Goal: Transaction & Acquisition: Download file/media

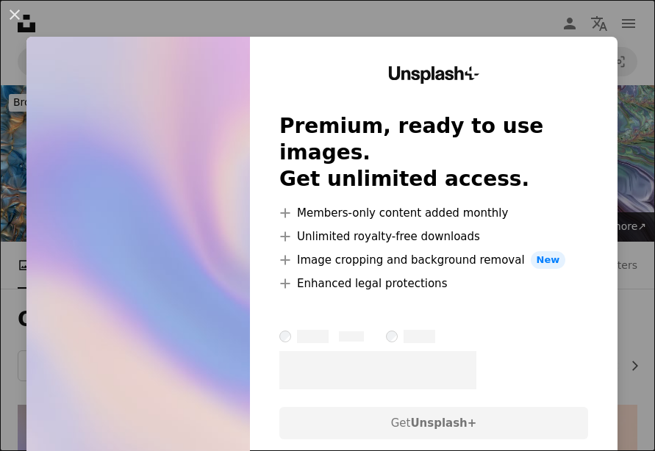
scroll to position [324, 0]
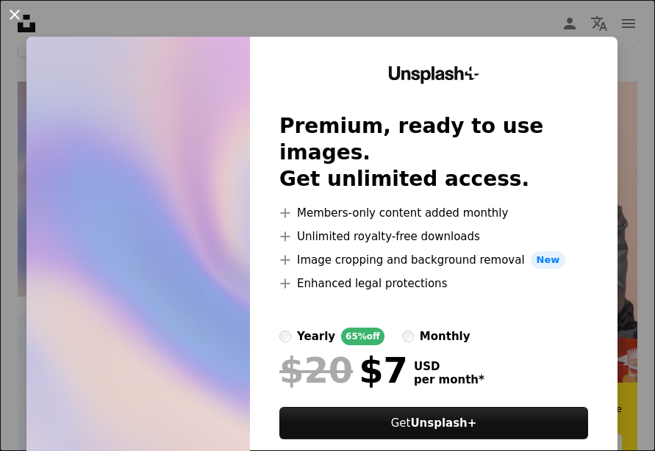
click at [12, 15] on button "An X shape" at bounding box center [15, 15] width 18 height 18
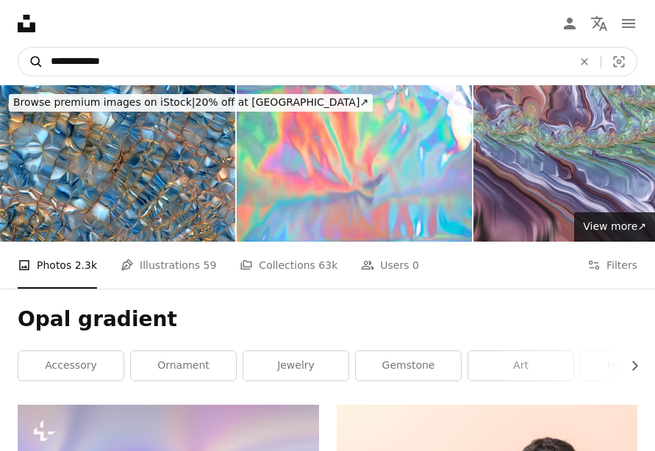
drag, startPoint x: 74, startPoint y: 65, endPoint x: 38, endPoint y: 59, distance: 35.9
click at [38, 59] on form "**********" at bounding box center [328, 61] width 620 height 29
type input "********"
click button "A magnifying glass" at bounding box center [30, 62] width 25 height 28
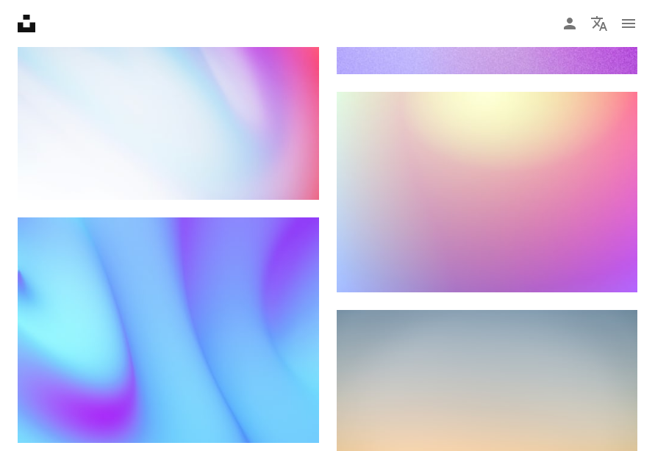
scroll to position [1347, 0]
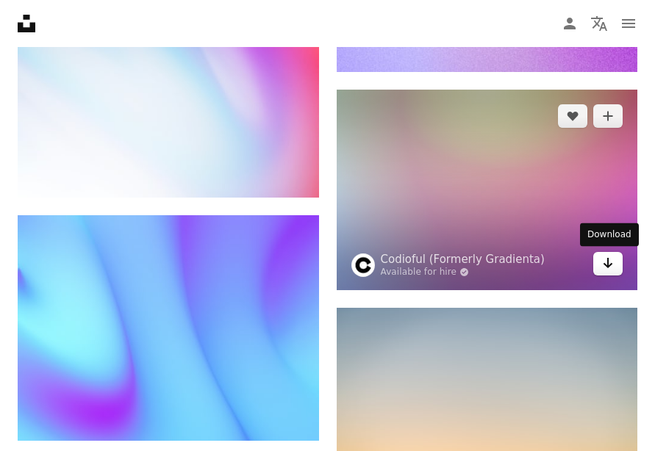
click at [605, 263] on icon "Arrow pointing down" at bounding box center [608, 263] width 12 height 18
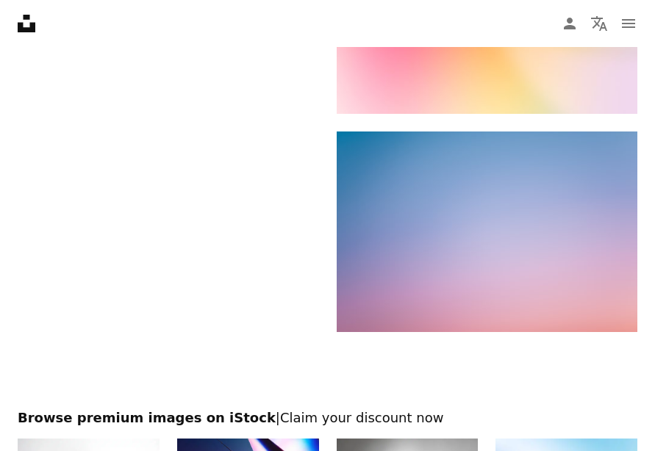
scroll to position [3197, 0]
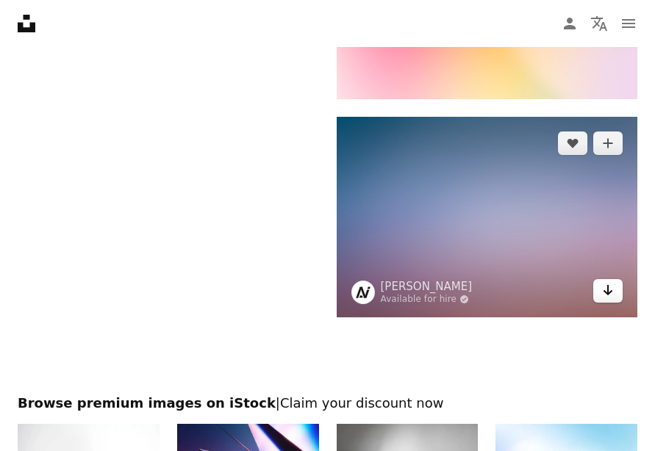
click at [609, 298] on icon "Arrow pointing down" at bounding box center [608, 291] width 12 height 18
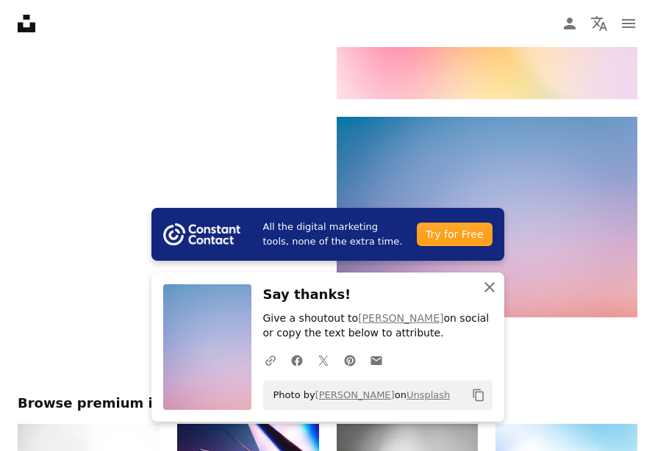
click at [488, 288] on icon "button" at bounding box center [490, 287] width 10 height 10
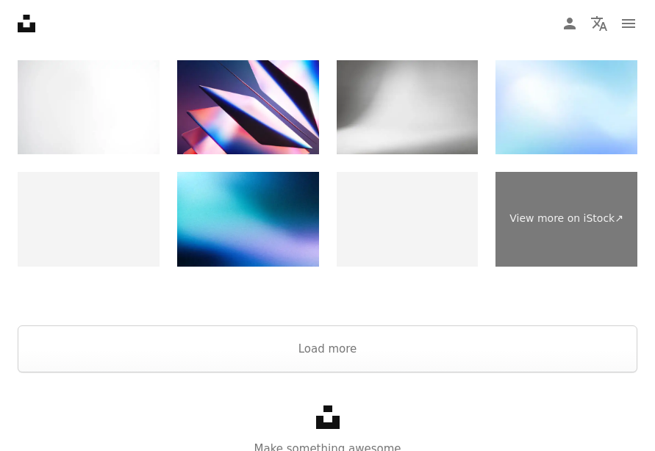
scroll to position [3600, 0]
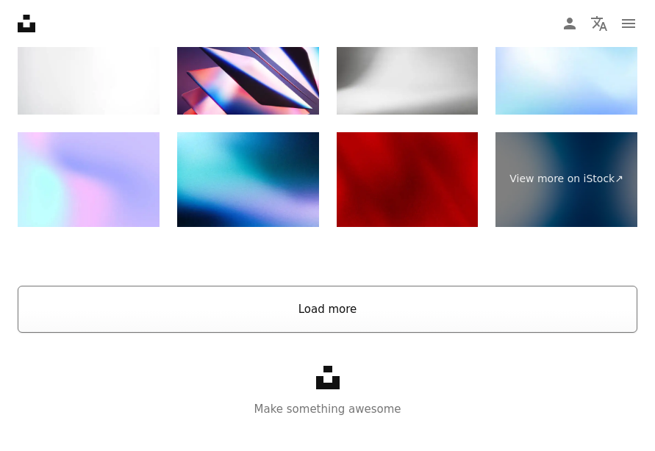
click at [463, 308] on button "Load more" at bounding box center [328, 309] width 620 height 47
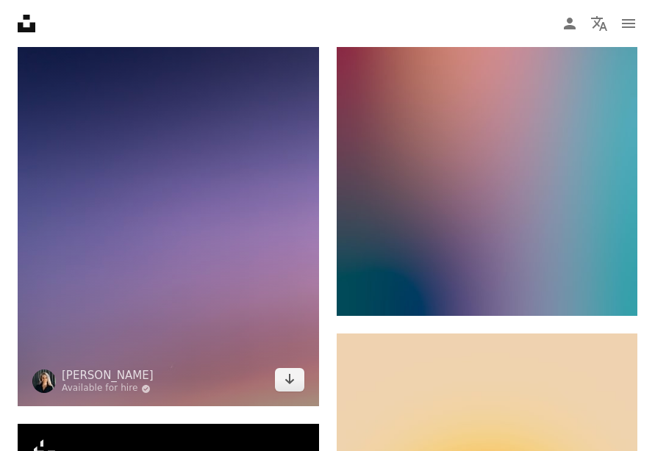
scroll to position [5137, 0]
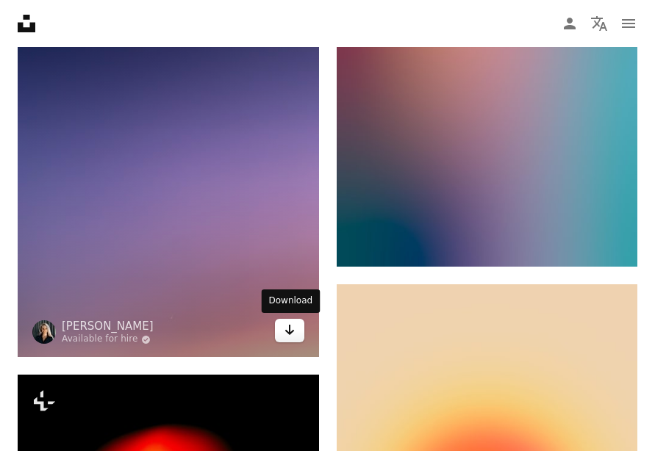
click at [282, 330] on link "Arrow pointing down" at bounding box center [289, 331] width 29 height 24
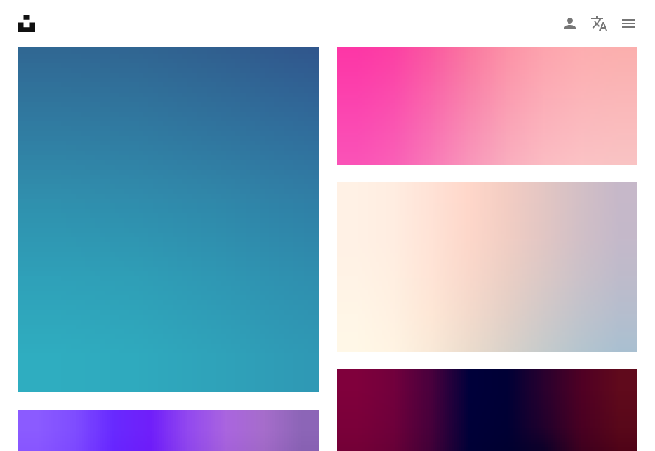
scroll to position [6397, 0]
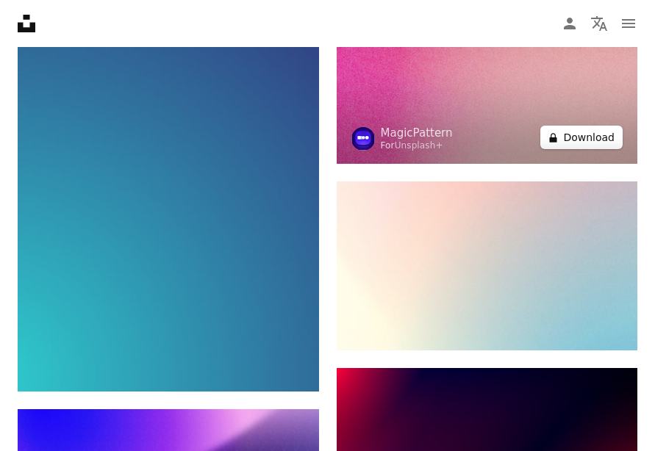
click at [602, 143] on button "A lock Download" at bounding box center [581, 138] width 82 height 24
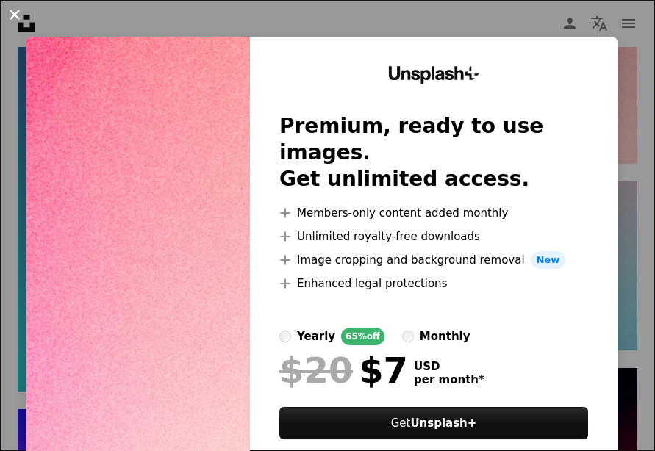
click at [8, 16] on button "An X shape" at bounding box center [15, 15] width 18 height 18
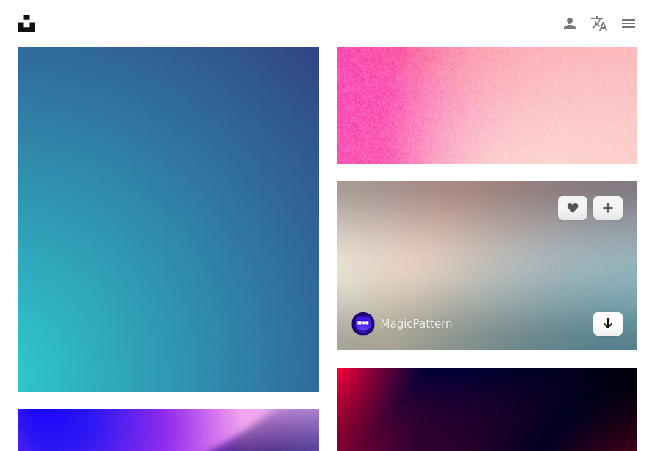
click at [614, 329] on link "Arrow pointing down" at bounding box center [607, 325] width 29 height 24
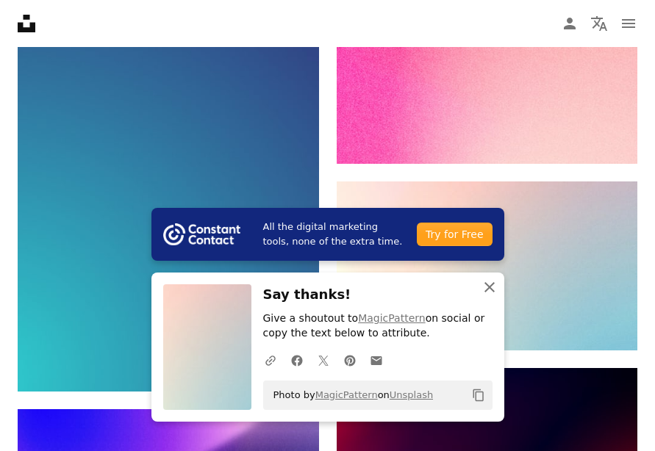
click at [491, 287] on icon "An X shape" at bounding box center [490, 288] width 18 height 18
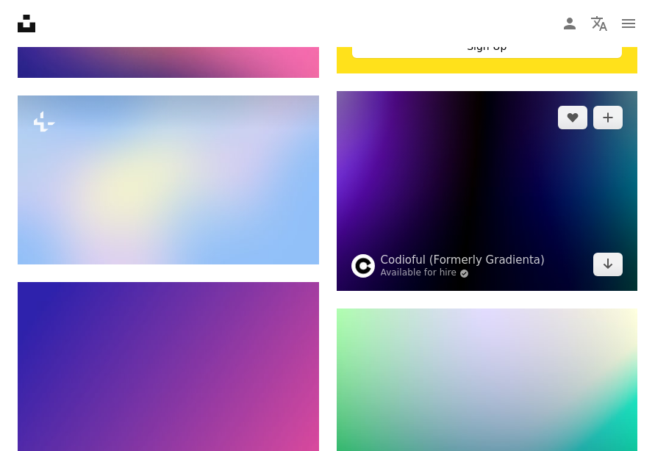
scroll to position [8391, 0]
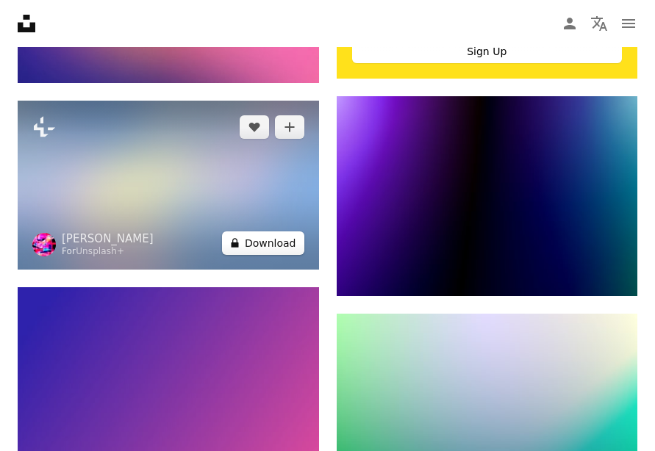
click at [284, 247] on button "A lock Download" at bounding box center [263, 244] width 82 height 24
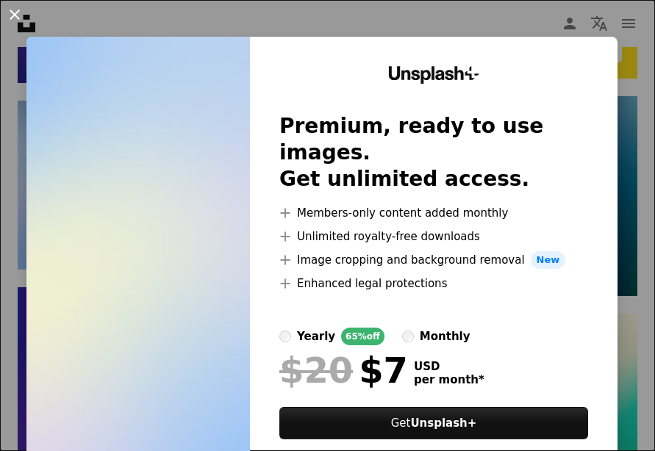
click at [10, 14] on button "An X shape" at bounding box center [15, 15] width 18 height 18
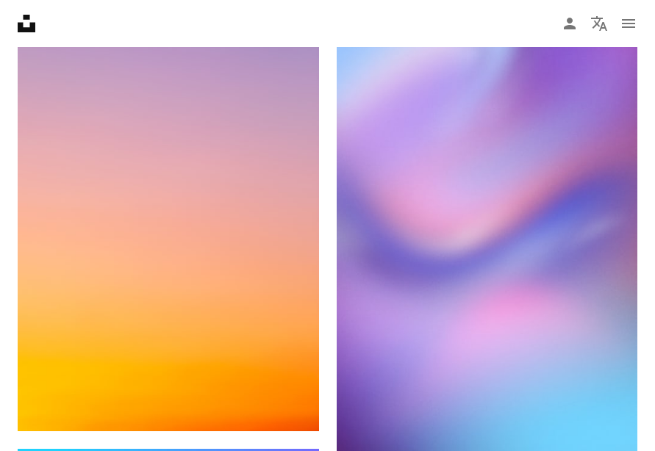
scroll to position [9360, 0]
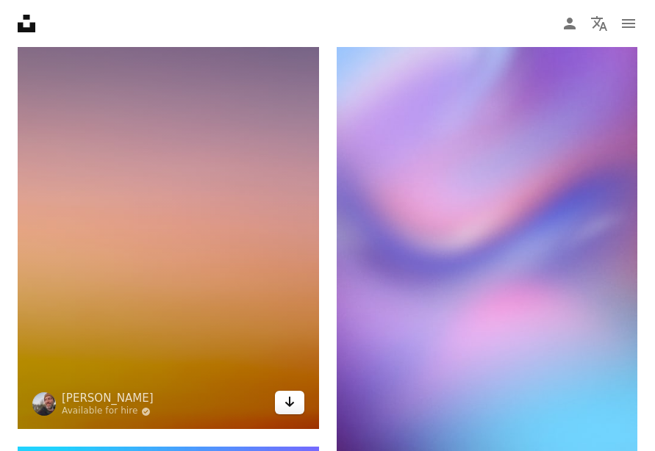
click at [293, 399] on icon "Arrow pointing down" at bounding box center [290, 402] width 12 height 18
